Goal: Task Accomplishment & Management: Use online tool/utility

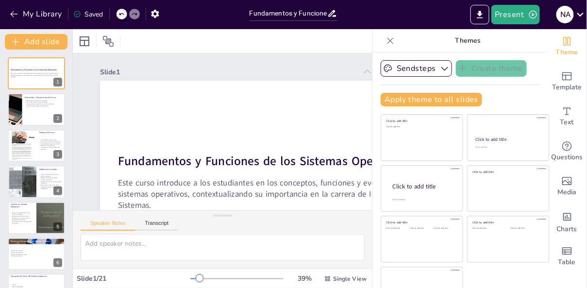
scroll to position [74, 0]
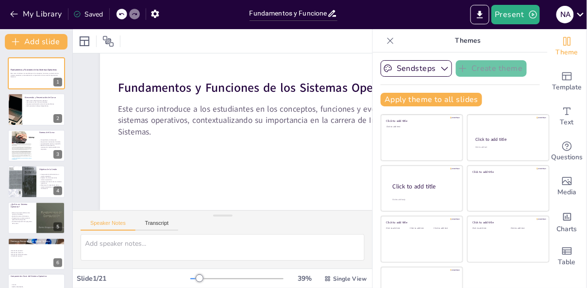
checkbox input "true"
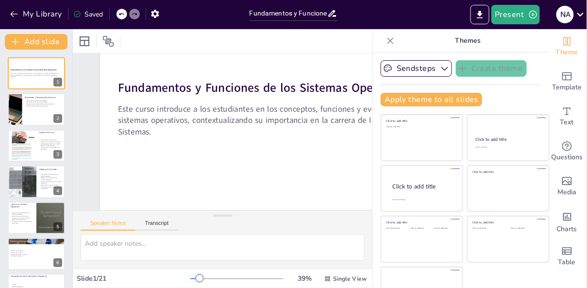
checkbox input "true"
